Goal: Task Accomplishment & Management: Manage account settings

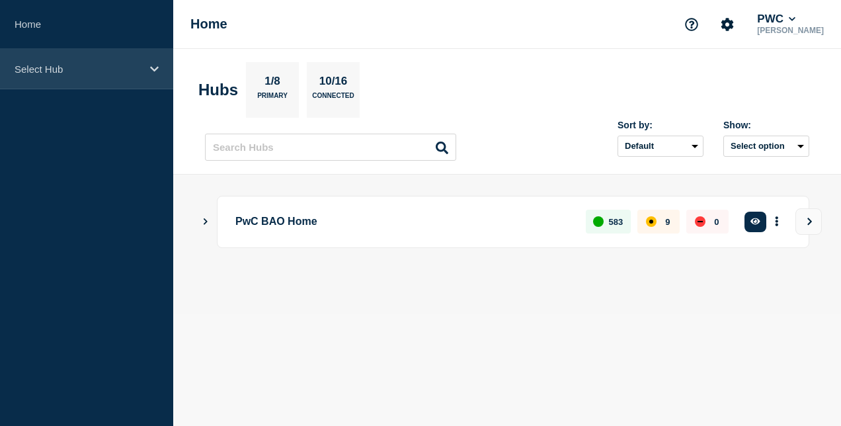
click at [92, 58] on div "Select Hub" at bounding box center [86, 69] width 173 height 40
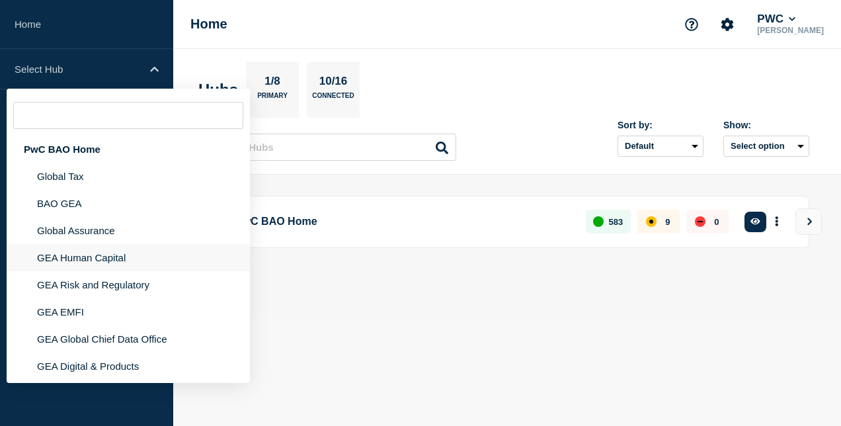
click at [112, 262] on li "GEA Human Capital" at bounding box center [128, 257] width 243 height 27
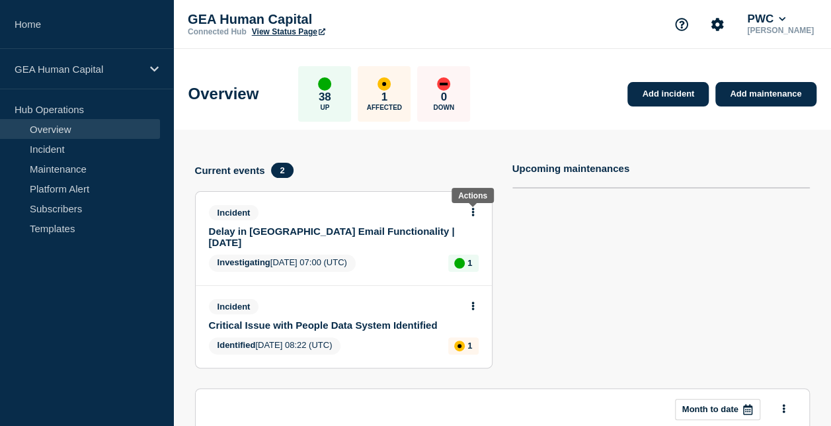
click at [469, 212] on button at bounding box center [472, 212] width 11 height 11
click at [465, 261] on link "Update incident" at bounding box center [473, 260] width 64 height 11
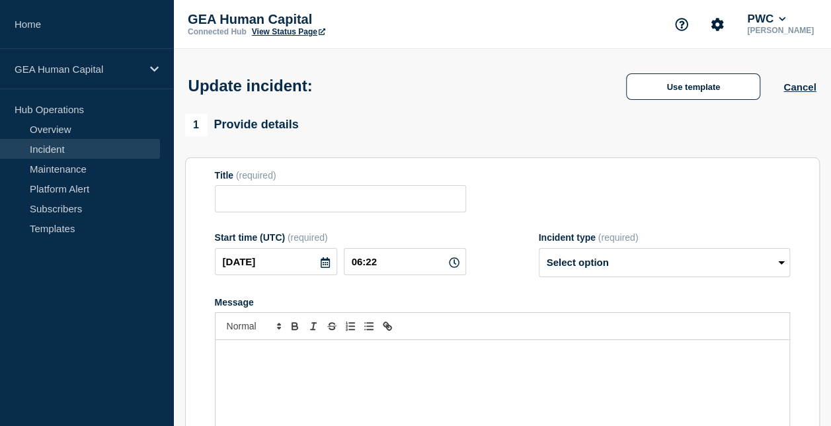
type input "Delay in [GEOGRAPHIC_DATA] Email Functionality | [DATE]"
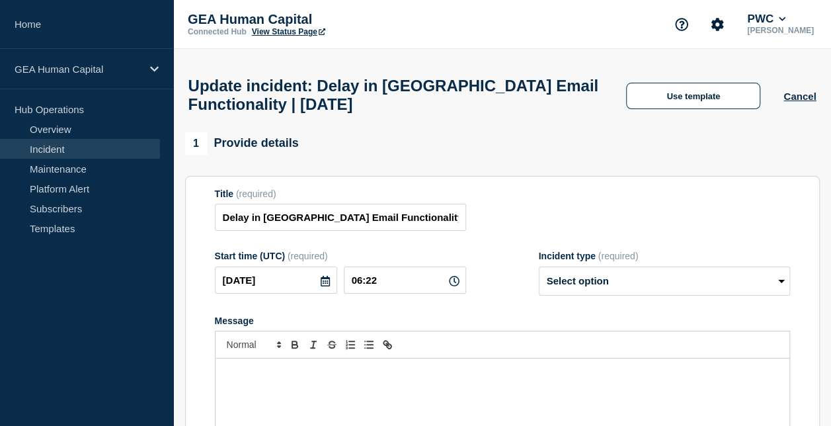
click at [368, 378] on p "Message" at bounding box center [502, 372] width 554 height 12
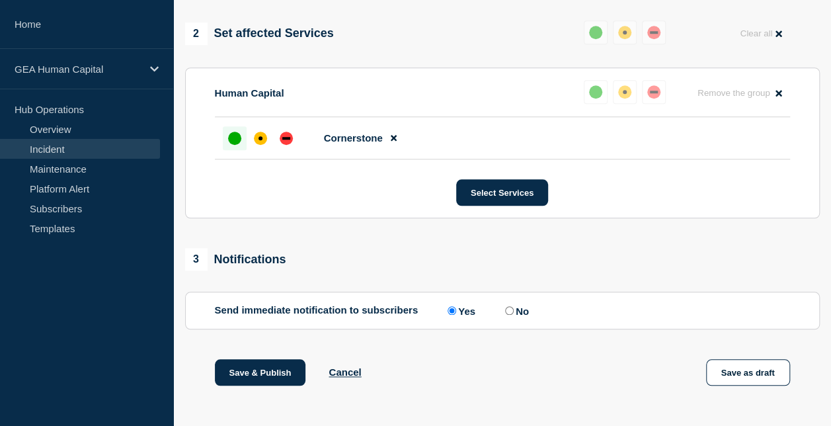
scroll to position [579, 0]
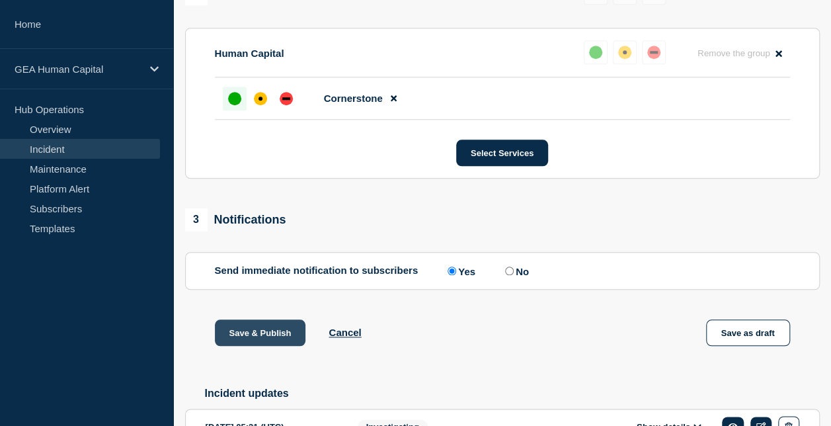
click at [260, 345] on button "Save & Publish" at bounding box center [260, 332] width 91 height 26
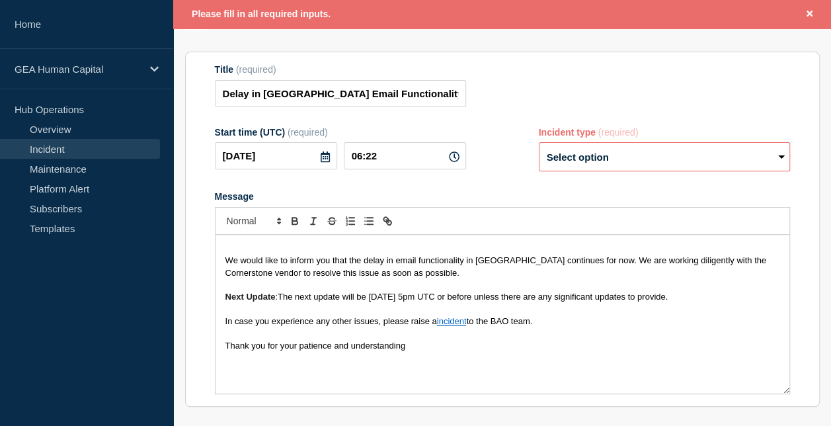
scroll to position [148, 0]
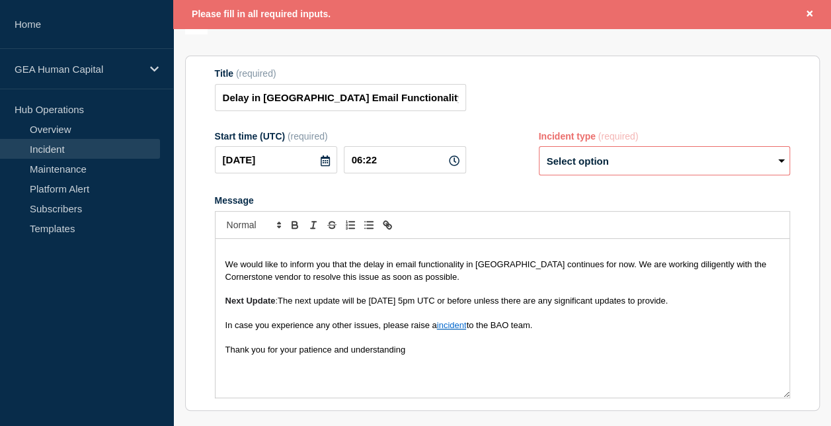
click at [601, 172] on select "Select option Investigating Identified Monitoring Resolved" at bounding box center [664, 160] width 251 height 29
select select "investigating"
click at [539, 153] on select "Select option Investigating Identified Monitoring Resolved" at bounding box center [664, 160] width 251 height 29
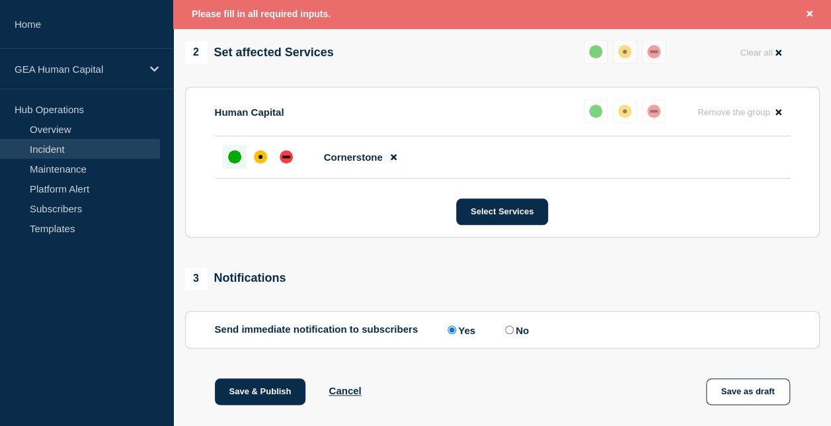
scroll to position [738, 0]
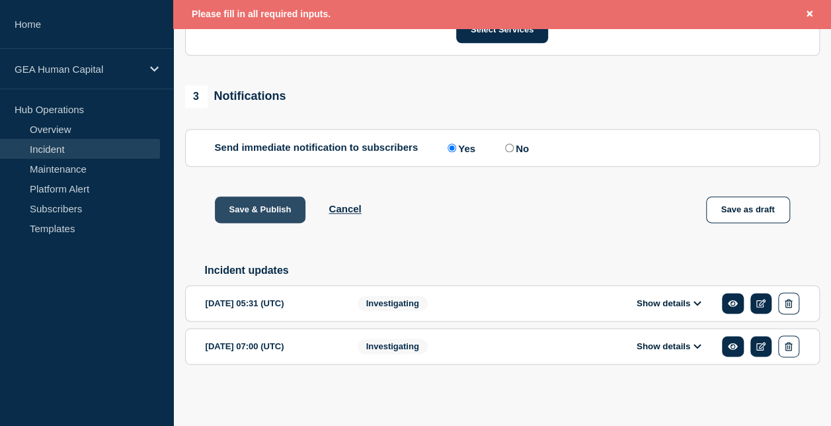
click at [244, 214] on button "Save & Publish" at bounding box center [260, 209] width 91 height 26
